Goal: Task Accomplishment & Management: Use online tool/utility

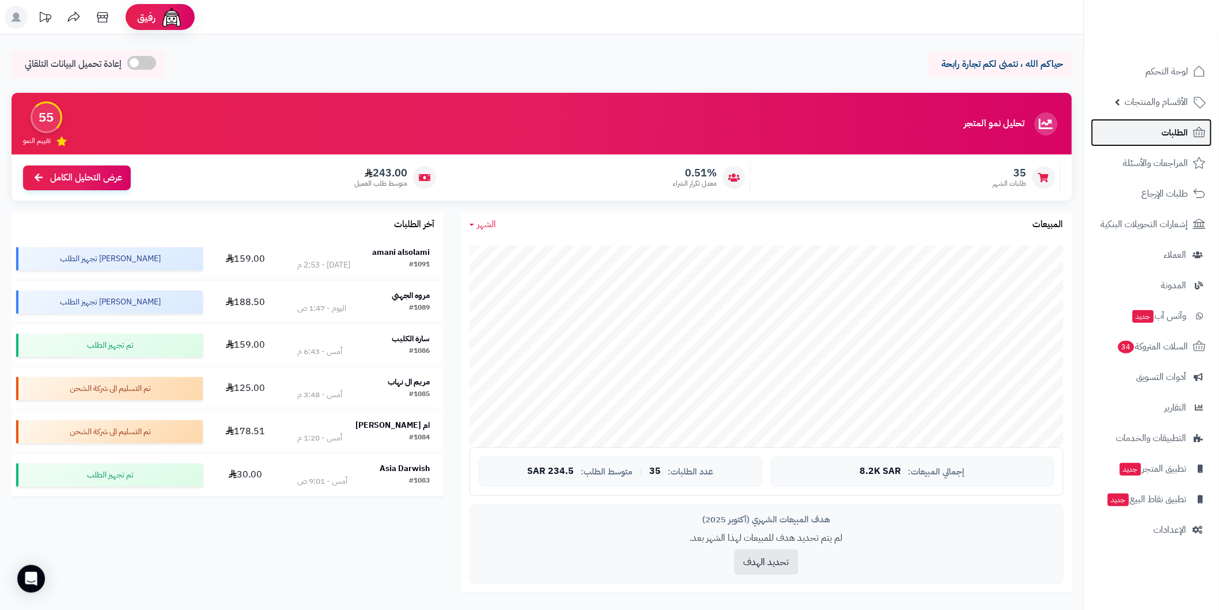
click at [1145, 135] on link "الطلبات" at bounding box center [1151, 133] width 121 height 28
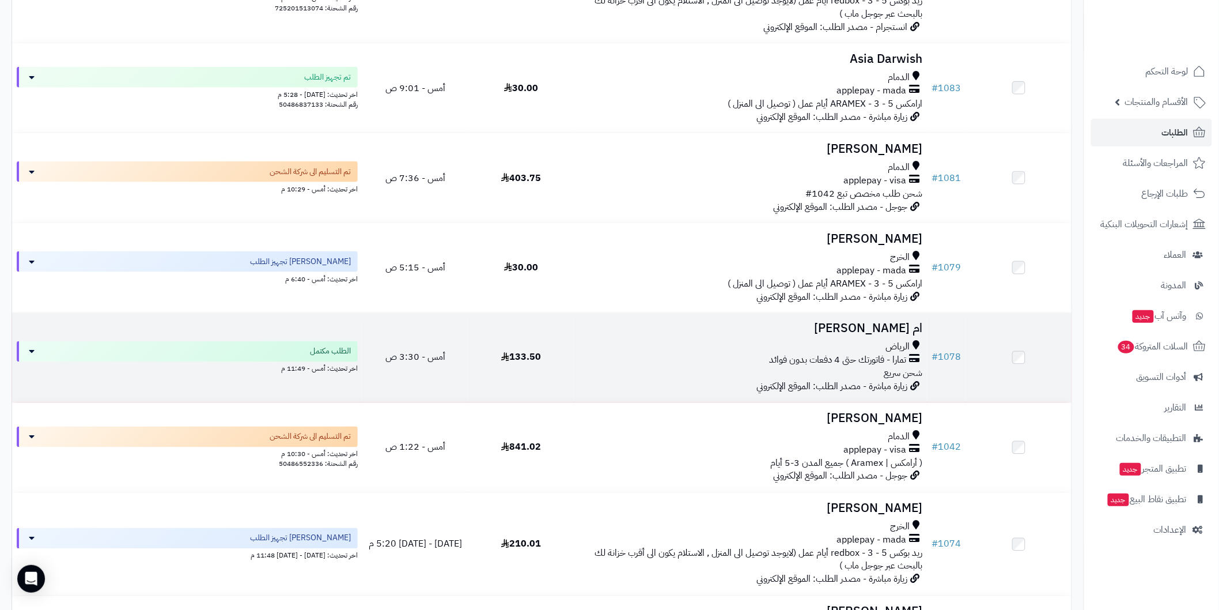
scroll to position [640, 0]
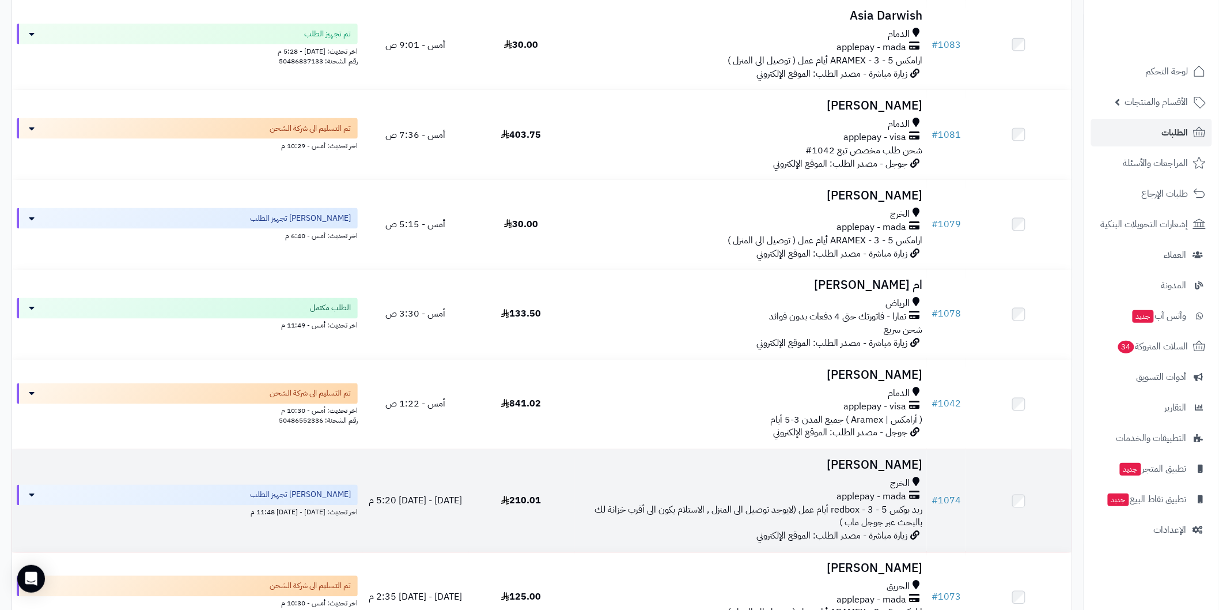
click at [871, 472] on h3 "[PERSON_NAME]" at bounding box center [750, 465] width 343 height 13
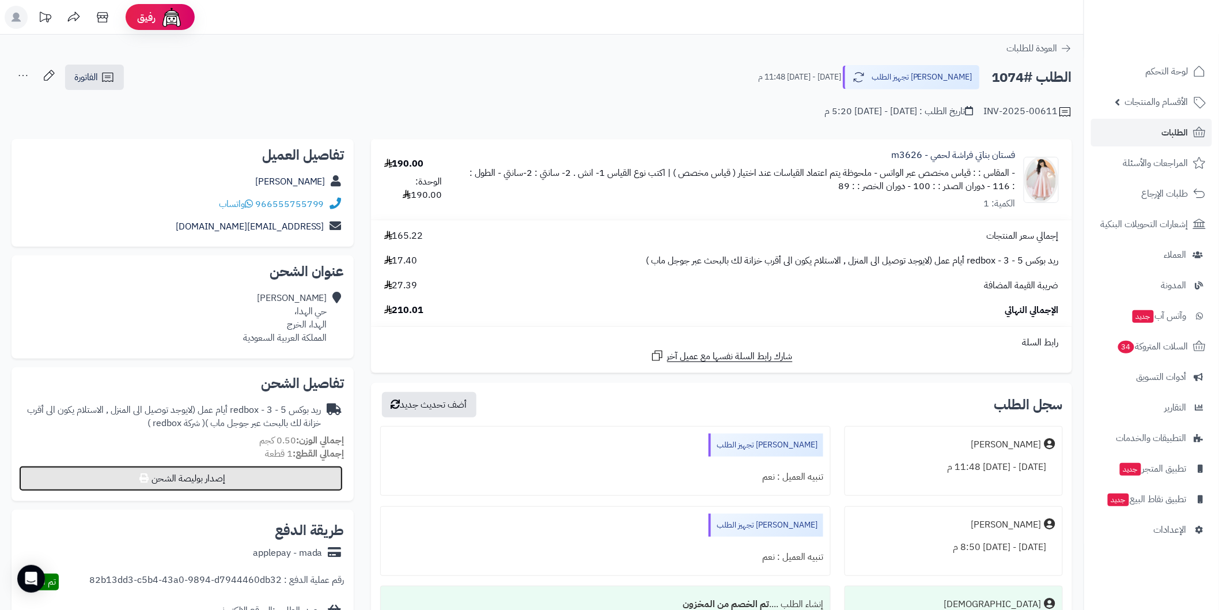
click at [318, 478] on button "إصدار بوليصة الشحن" at bounding box center [181, 478] width 324 height 25
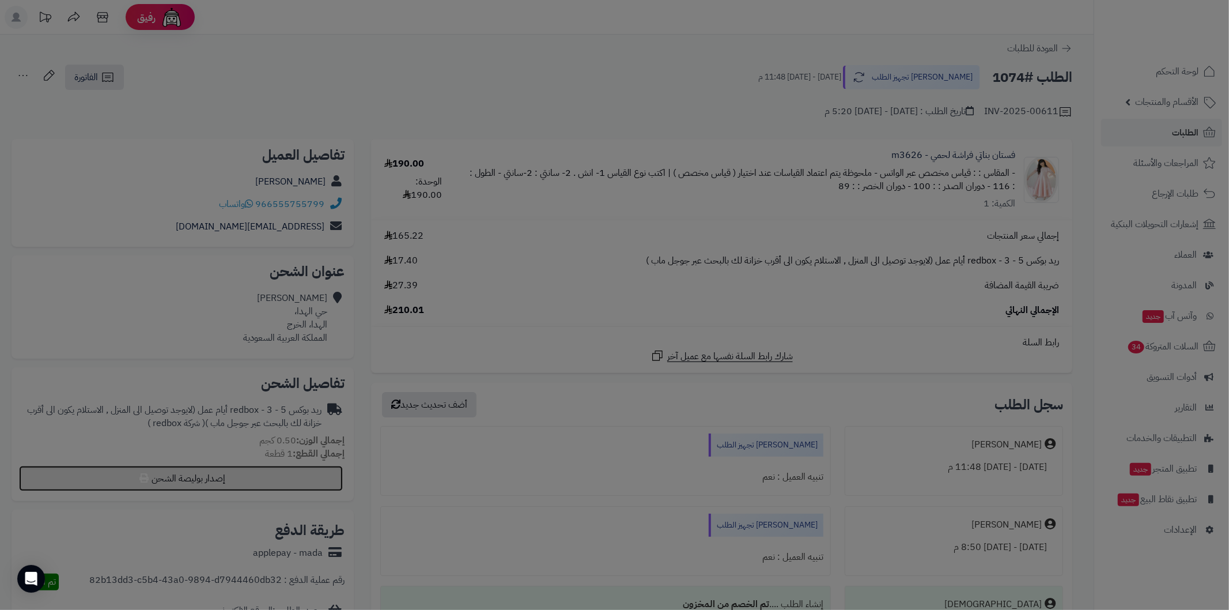
select select "******"
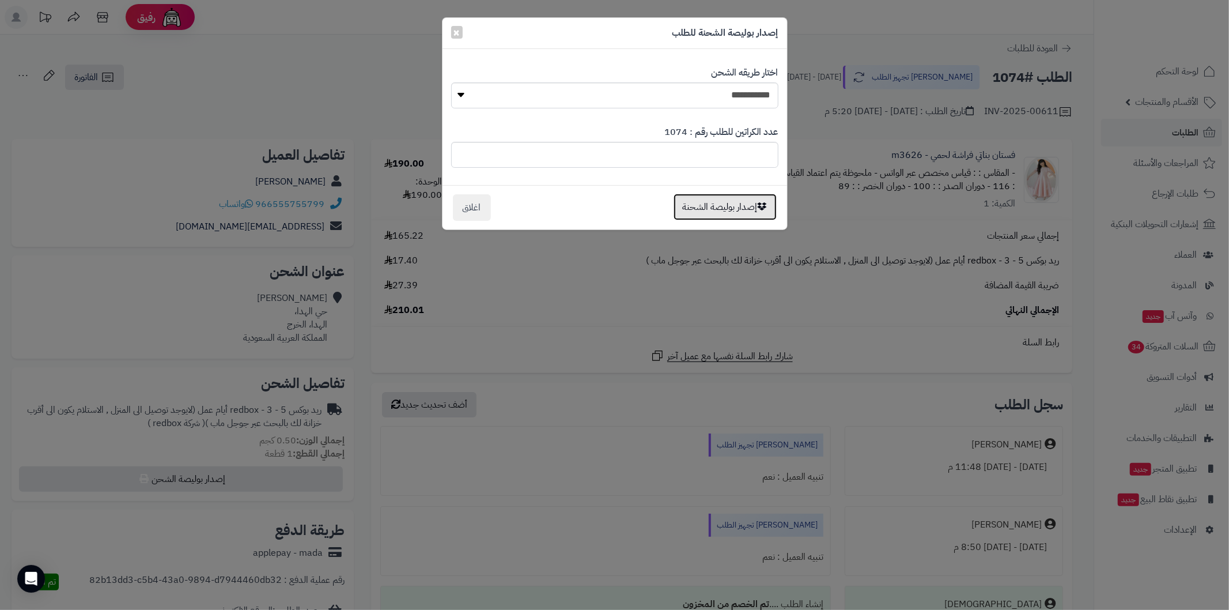
click at [690, 204] on button "إصدار بوليصة الشحنة" at bounding box center [725, 207] width 103 height 27
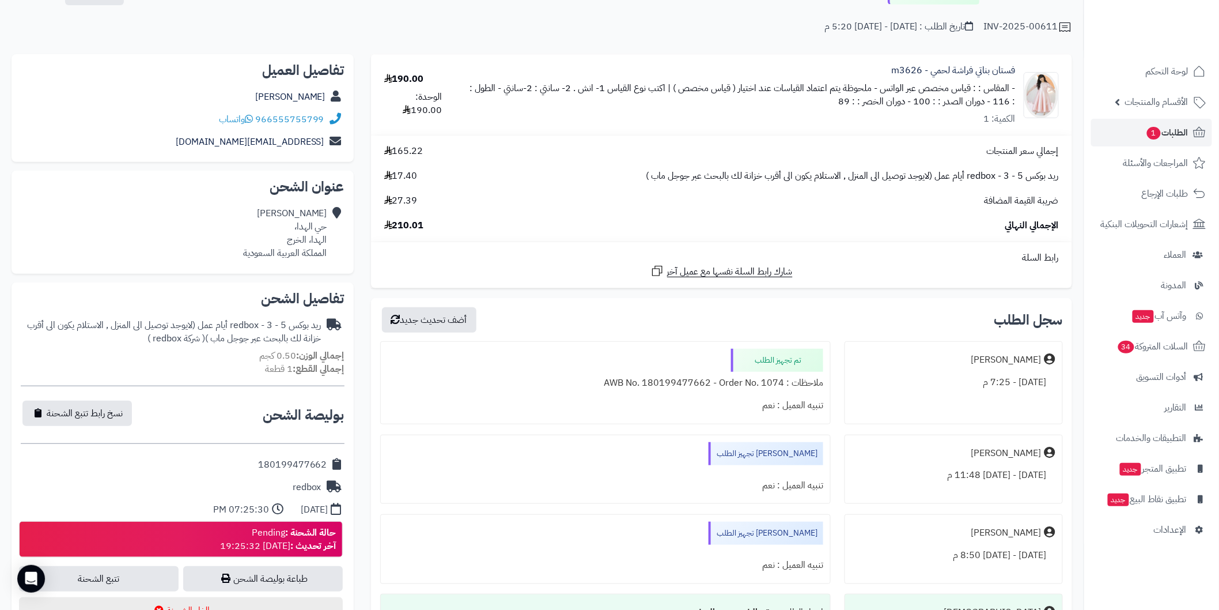
scroll to position [128, 0]
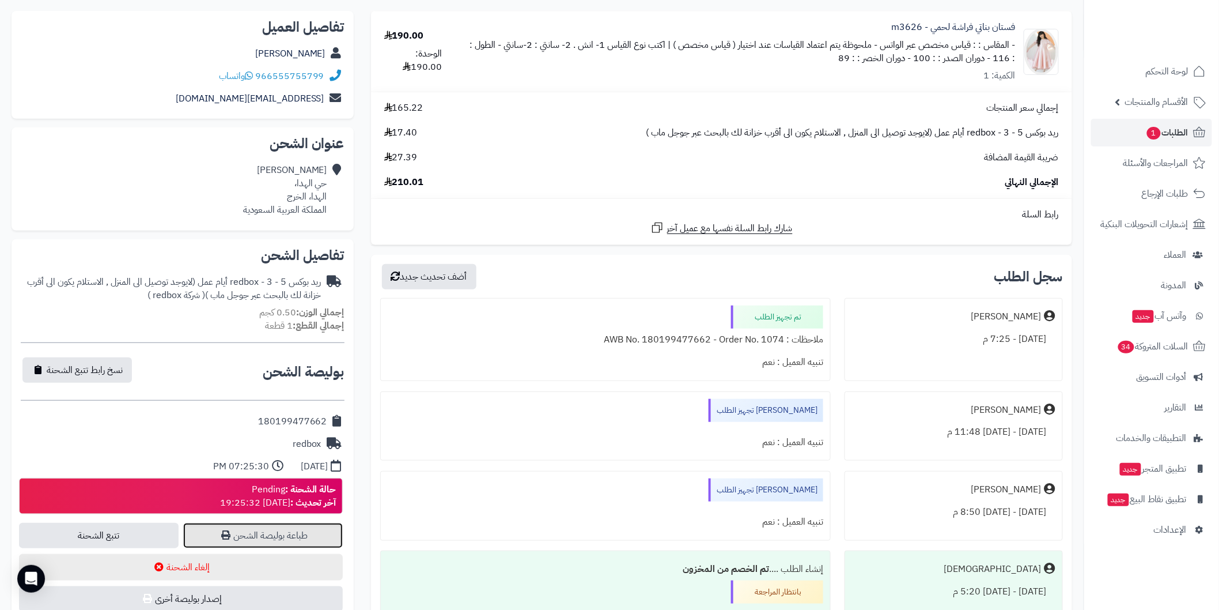
click at [332, 538] on link "طباعة بوليصة الشحن" at bounding box center [263, 535] width 160 height 25
click at [1164, 127] on span "الطلبات 1" at bounding box center [1167, 132] width 43 height 16
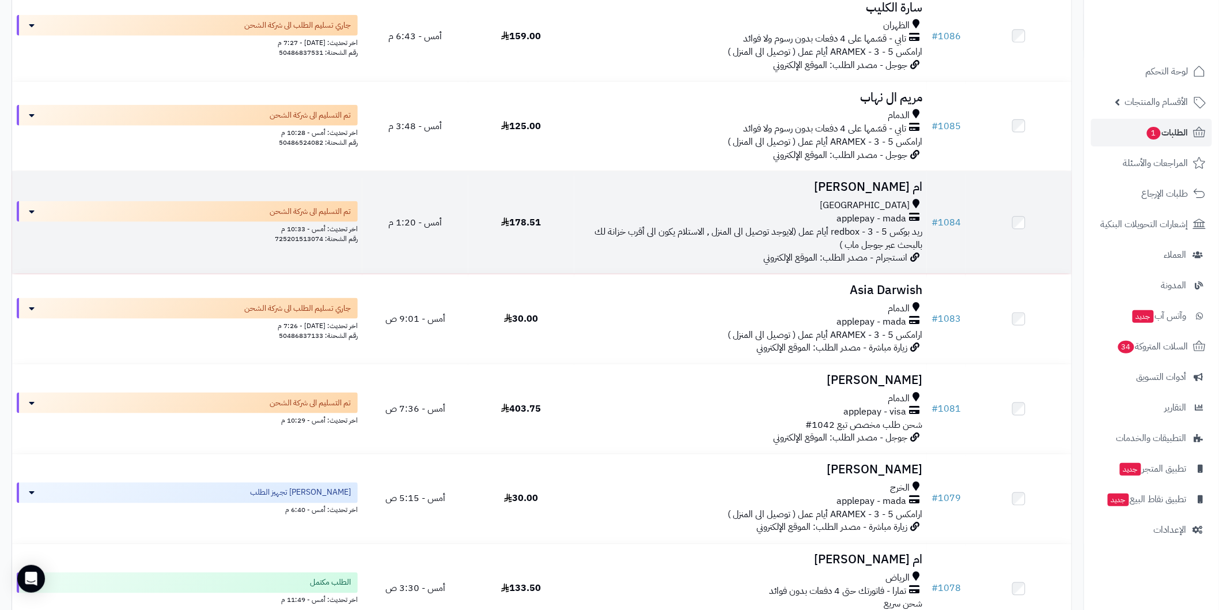
scroll to position [512, 0]
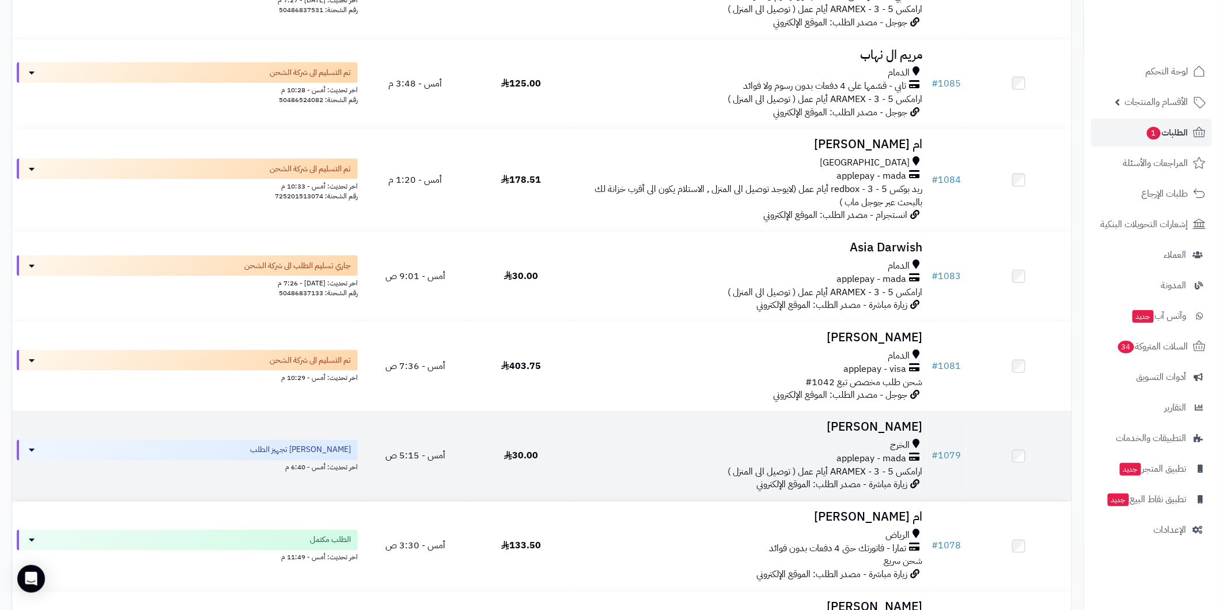
click at [867, 426] on h3 "[PERSON_NAME]" at bounding box center [750, 427] width 343 height 13
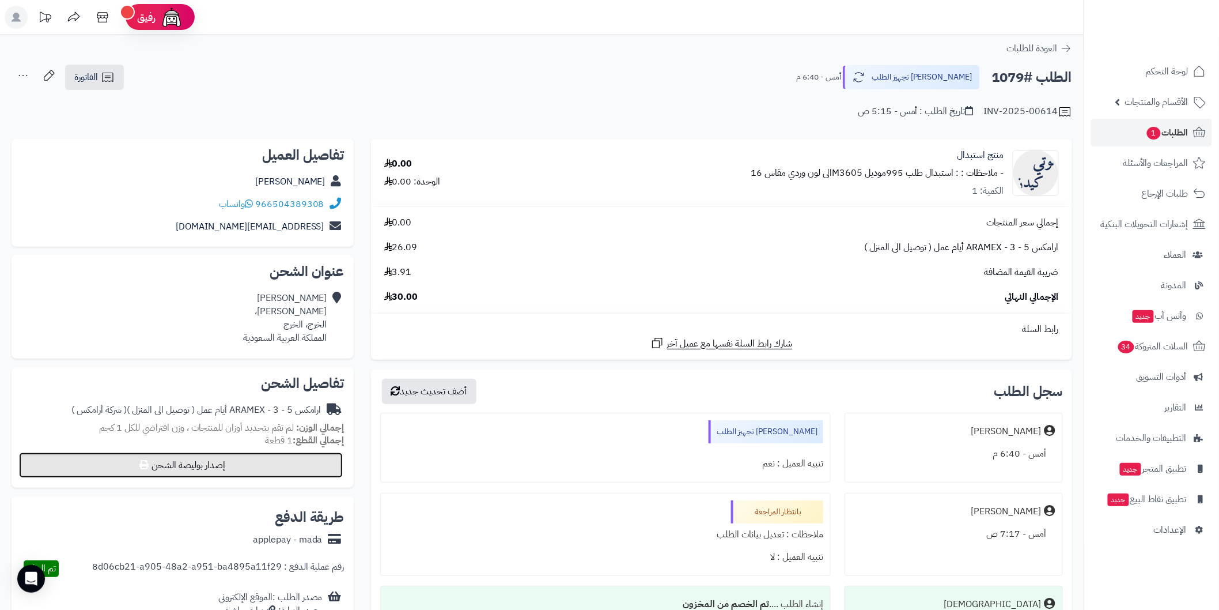
click at [292, 465] on button "إصدار بوليصة الشحن" at bounding box center [181, 464] width 324 height 25
select select "******"
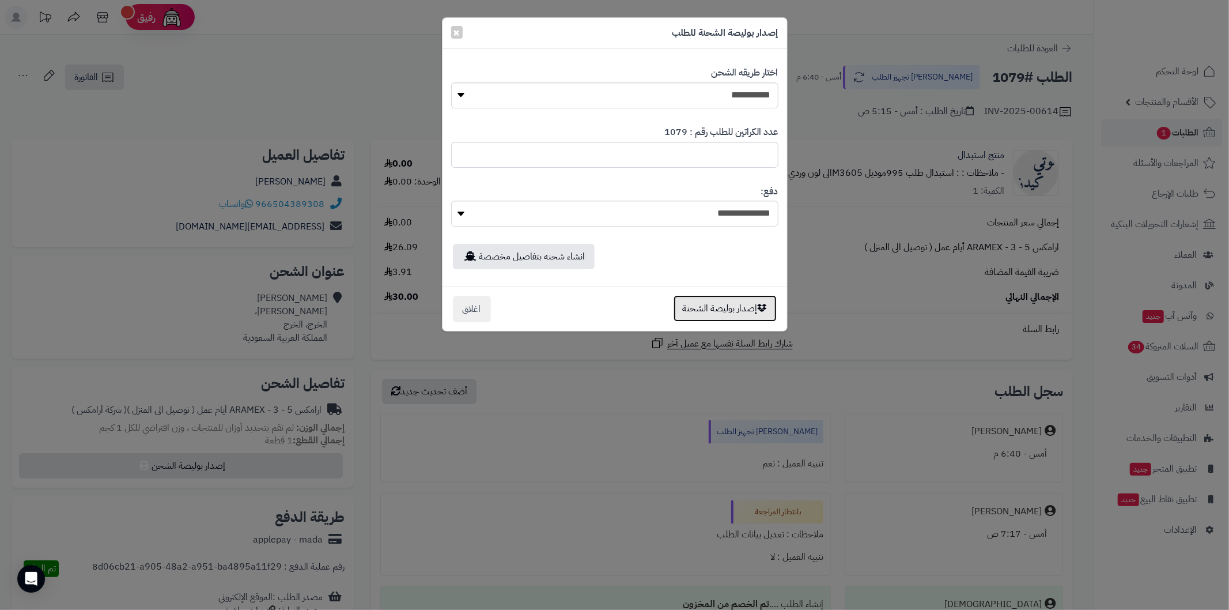
click at [703, 304] on button "إصدار بوليصة الشحنة" at bounding box center [725, 308] width 103 height 27
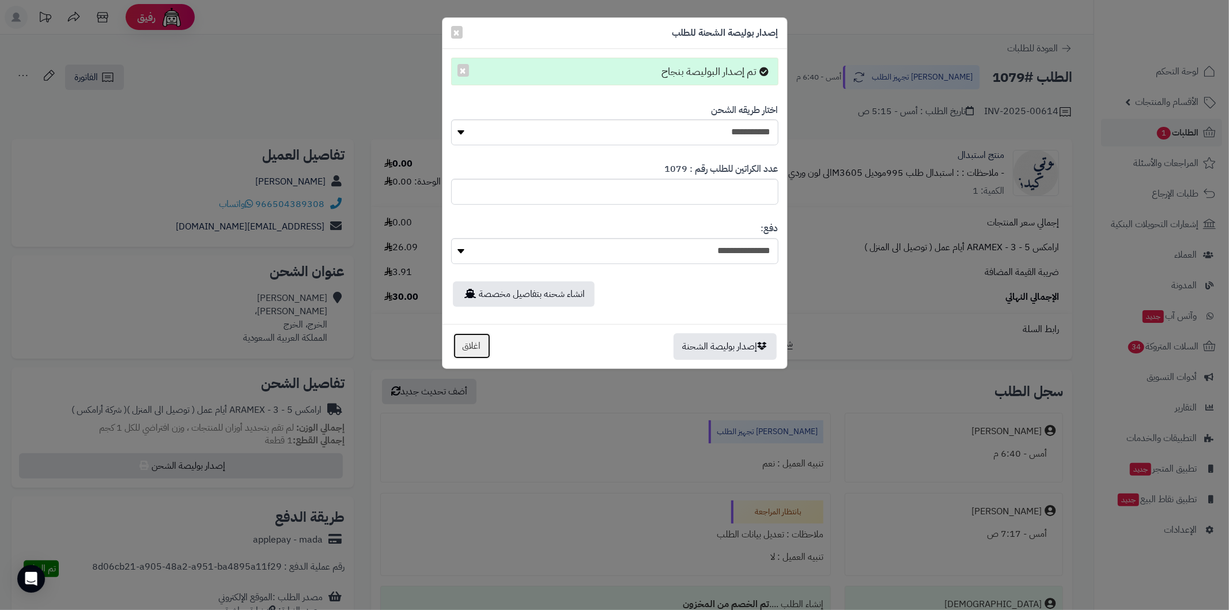
click at [467, 346] on button "اغلاق" at bounding box center [472, 345] width 38 height 27
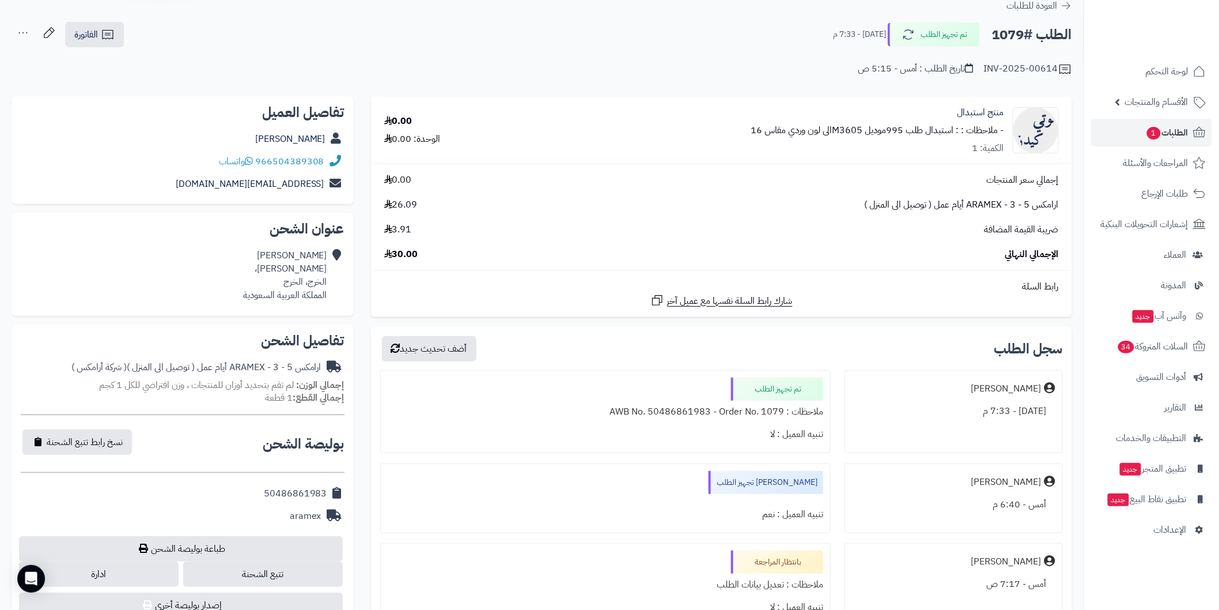
scroll to position [85, 0]
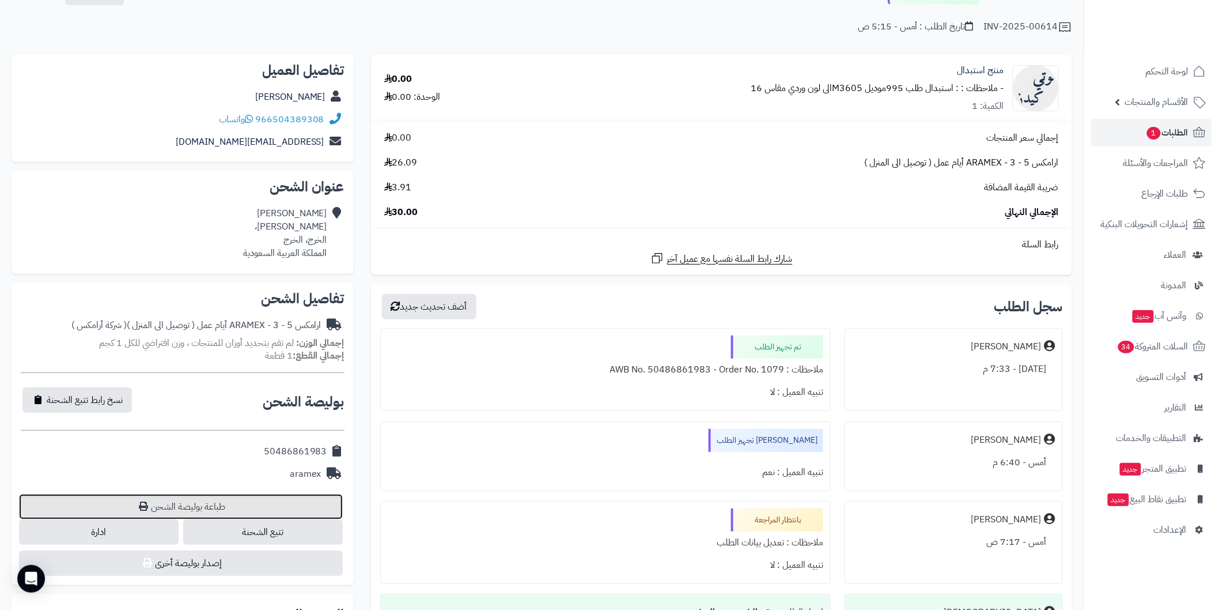
click at [328, 494] on link "طباعة بوليصة الشحن" at bounding box center [181, 506] width 324 height 25
click at [1133, 125] on link "الطلبات 1" at bounding box center [1151, 133] width 121 height 28
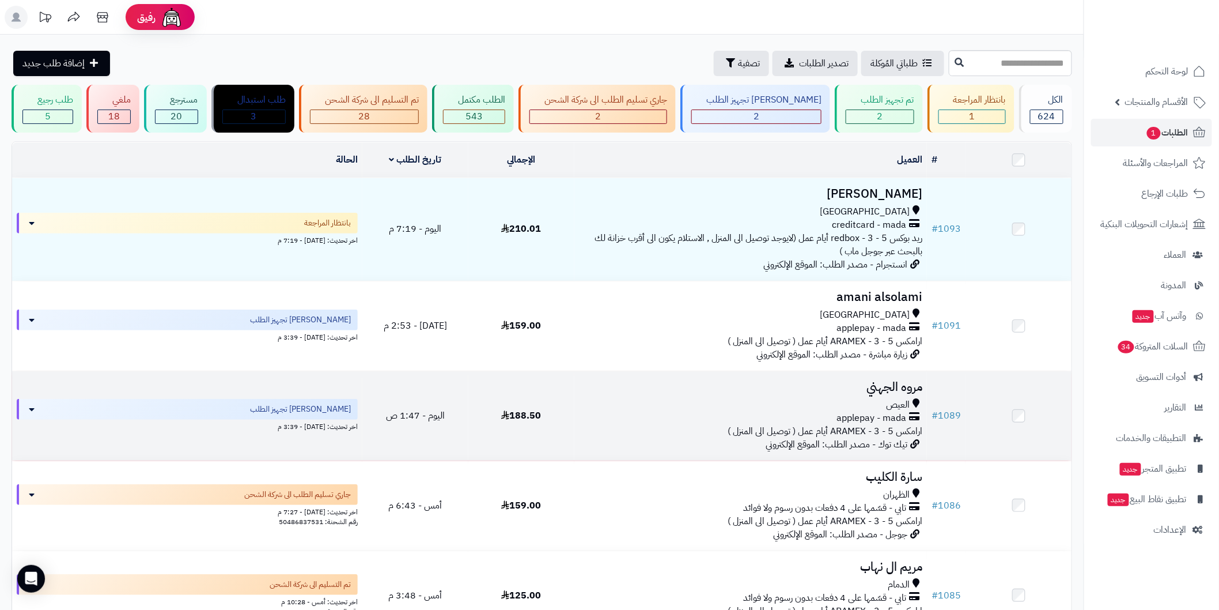
click at [874, 382] on h3 "مروه الجهني" at bounding box center [750, 386] width 343 height 13
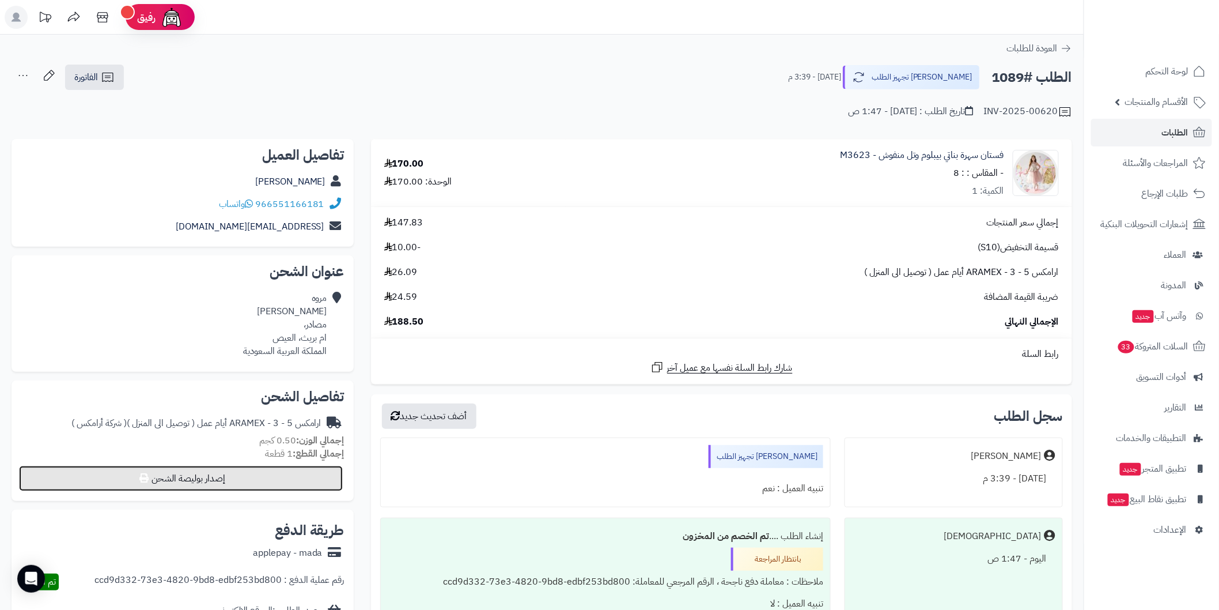
click at [301, 487] on button "إصدار بوليصة الشحن" at bounding box center [181, 478] width 324 height 25
select select "******"
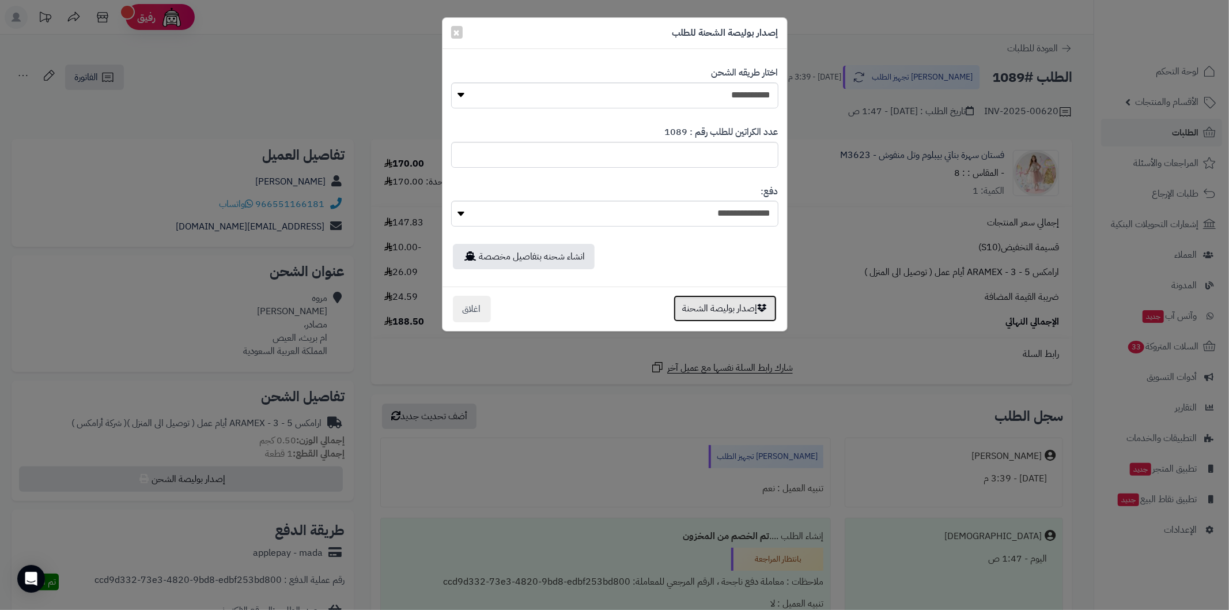
click at [702, 308] on button "إصدار بوليصة الشحنة" at bounding box center [725, 308] width 103 height 27
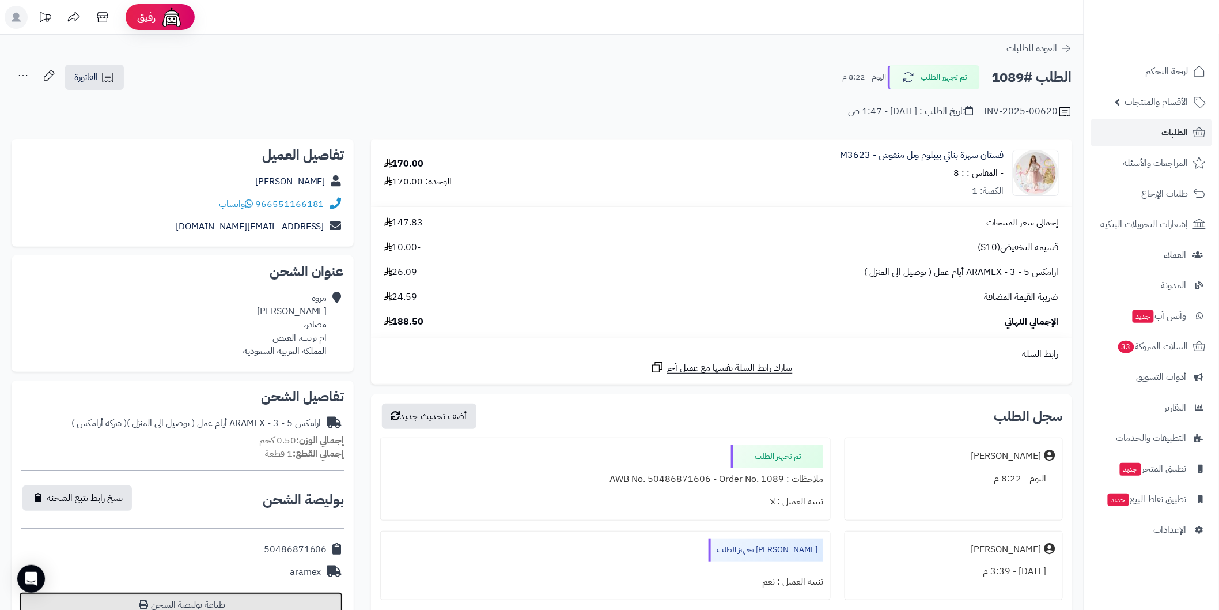
click at [317, 597] on link "طباعة بوليصة الشحن" at bounding box center [181, 604] width 324 height 25
click at [1157, 124] on link "الطلبات" at bounding box center [1151, 133] width 121 height 28
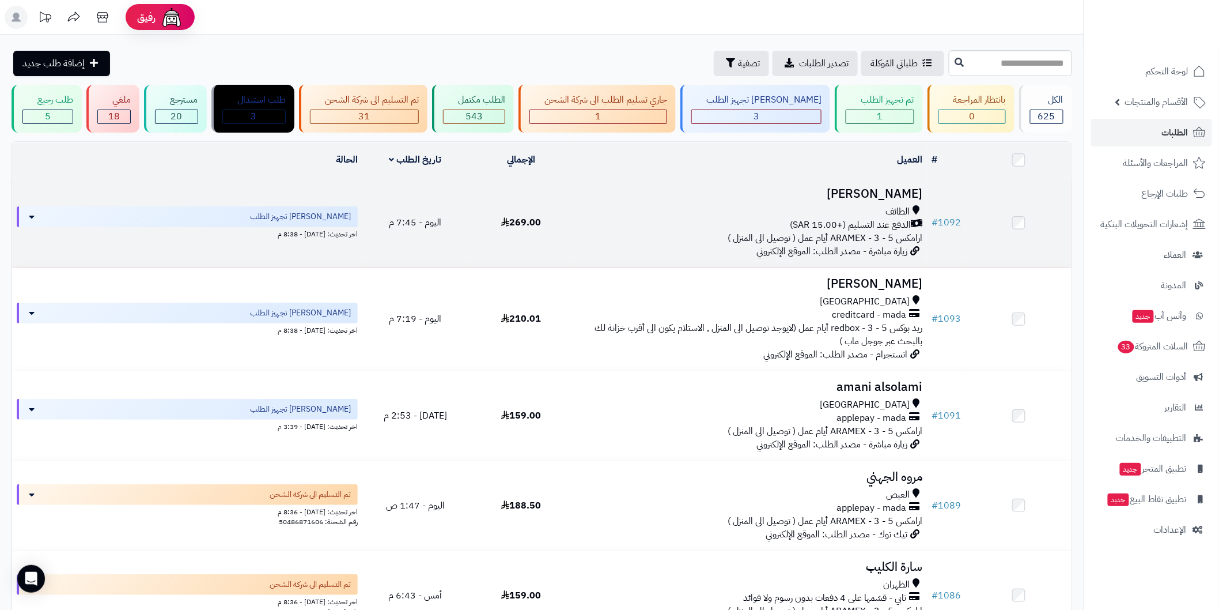
click at [826, 195] on h3 "[PERSON_NAME]" at bounding box center [750, 193] width 343 height 13
